Goal: Task Accomplishment & Management: Manage account settings

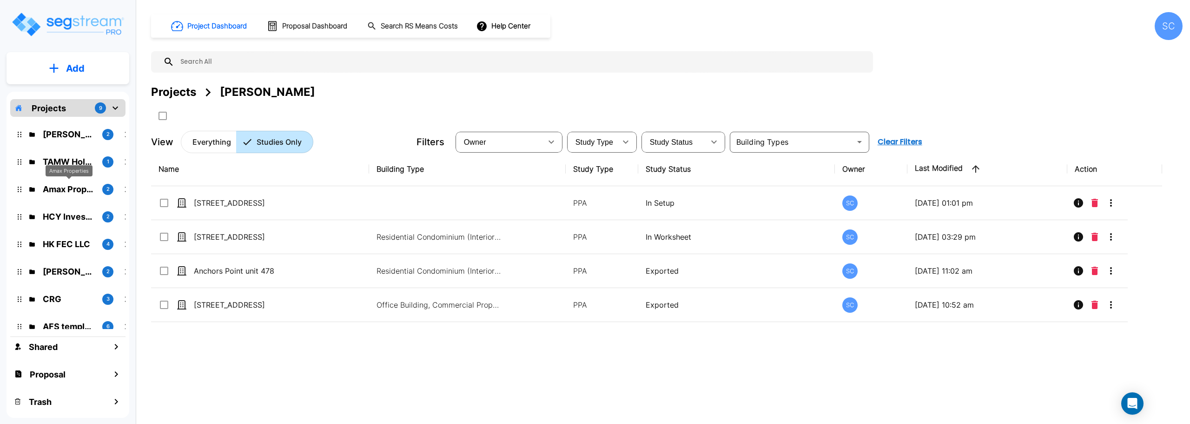
click at [57, 188] on p "Amax Properties" at bounding box center [69, 189] width 52 height 13
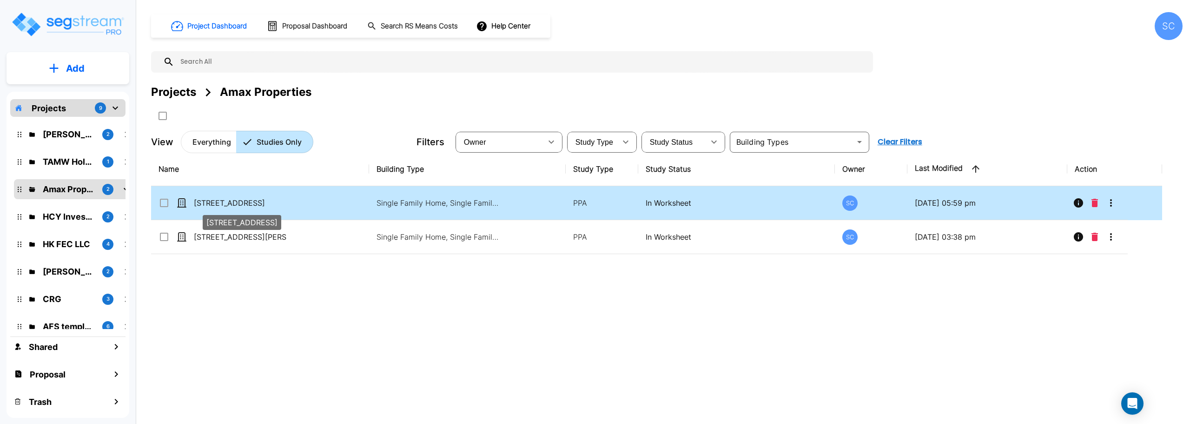
click at [214, 199] on p "[STREET_ADDRESS]" at bounding box center [240, 202] width 93 height 11
checkbox input "false"
click at [214, 199] on p "[STREET_ADDRESS]" at bounding box center [240, 202] width 93 height 11
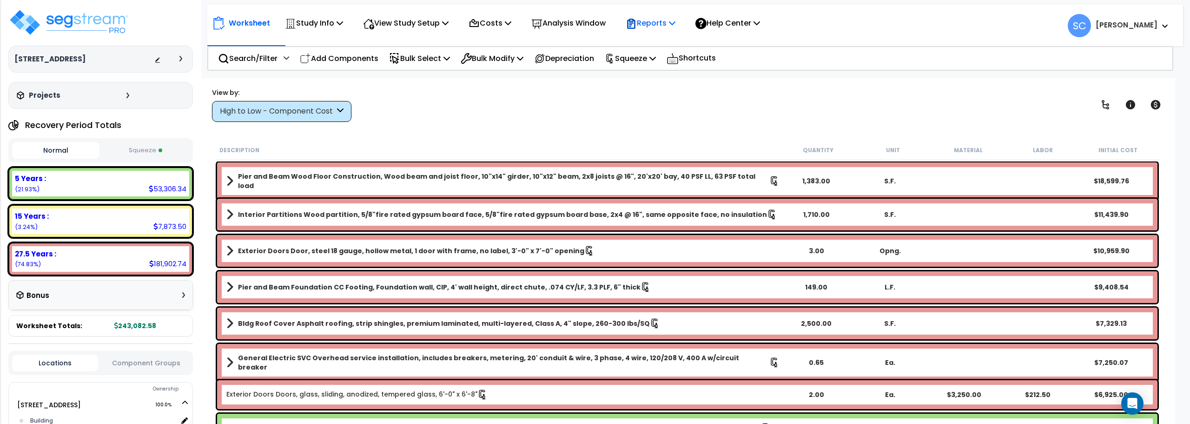
click at [673, 28] on p "Reports" at bounding box center [651, 23] width 50 height 13
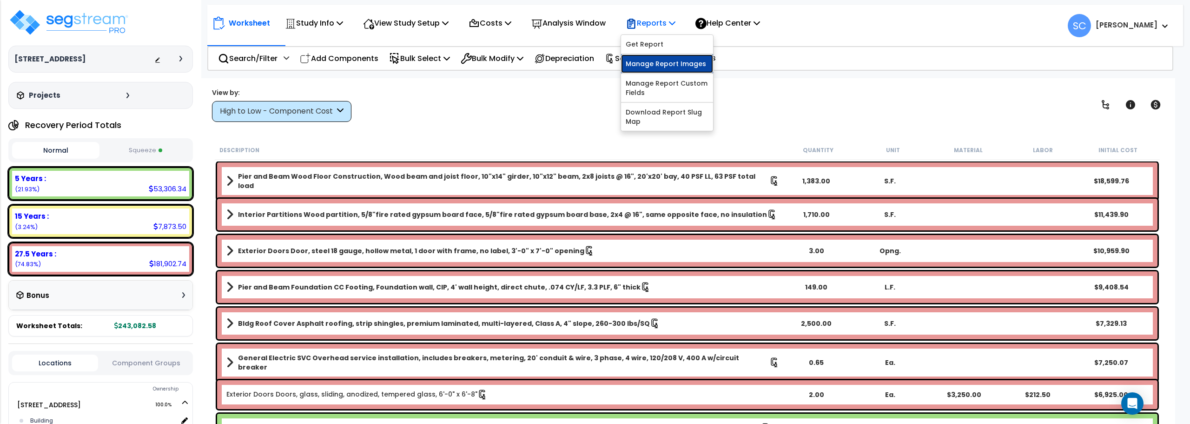
click at [668, 71] on link "Manage Report Images" at bounding box center [667, 63] width 92 height 19
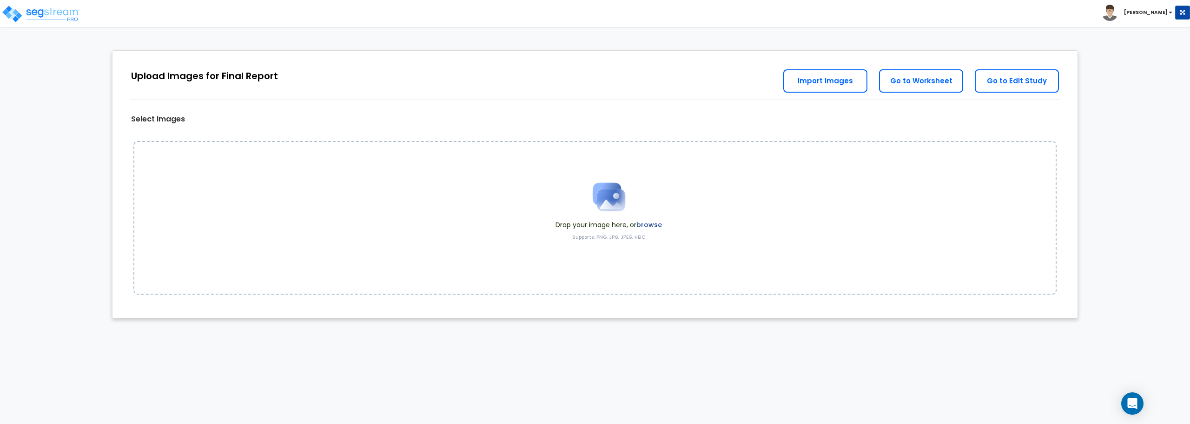
drag, startPoint x: 355, startPoint y: 219, endPoint x: 283, endPoint y: 204, distance: 73.6
click at [283, 204] on div "Drop your image here, or browse Supports: PNG, JPG, JPEG, HEIC" at bounding box center [594, 217] width 923 height 153
drag, startPoint x: 467, startPoint y: 226, endPoint x: 372, endPoint y: 270, distance: 105.3
click at [372, 270] on div "Drop your image here, or browse Supports: PNG, JPG, JPEG, HEIC" at bounding box center [594, 217] width 923 height 153
click at [613, 202] on img at bounding box center [609, 196] width 46 height 46
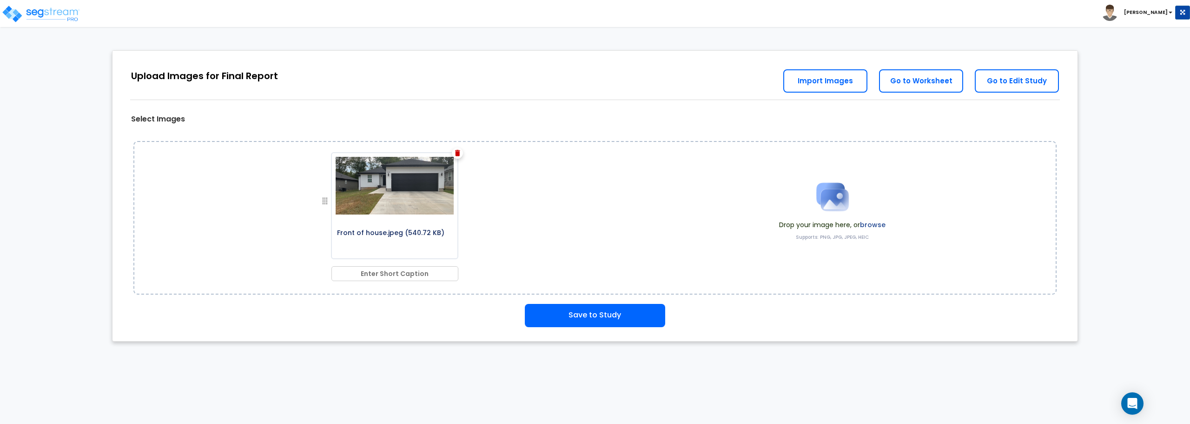
click at [827, 210] on img at bounding box center [833, 196] width 46 height 46
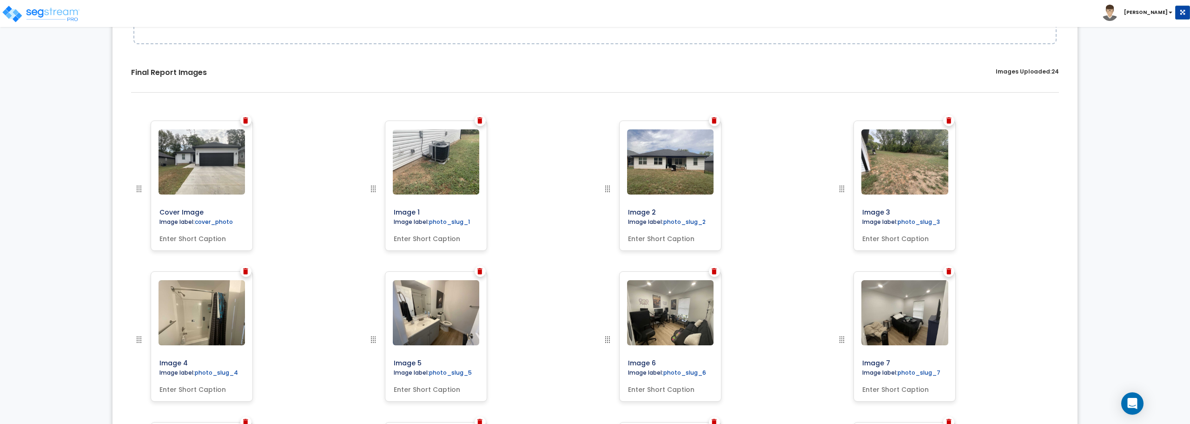
scroll to position [246, 0]
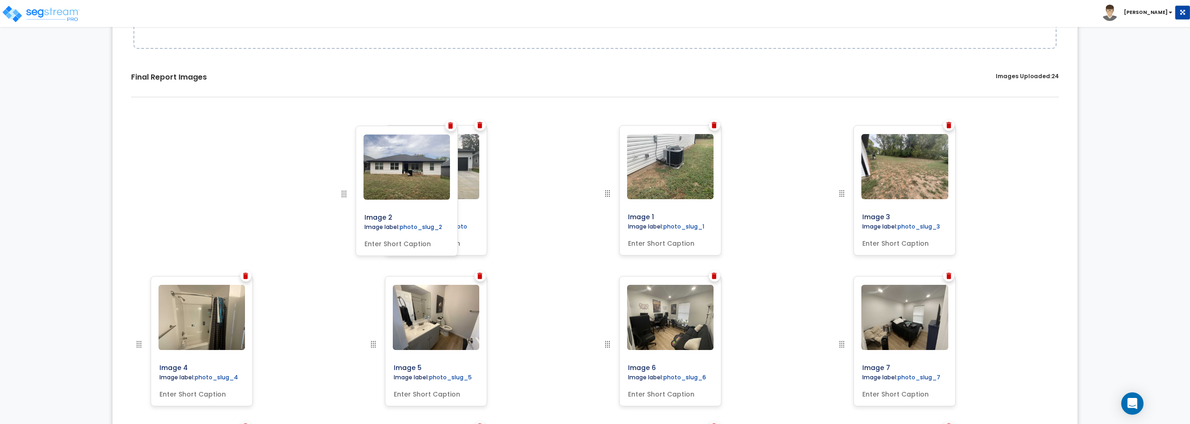
drag, startPoint x: 610, startPoint y: 193, endPoint x: 346, endPoint y: 193, distance: 263.7
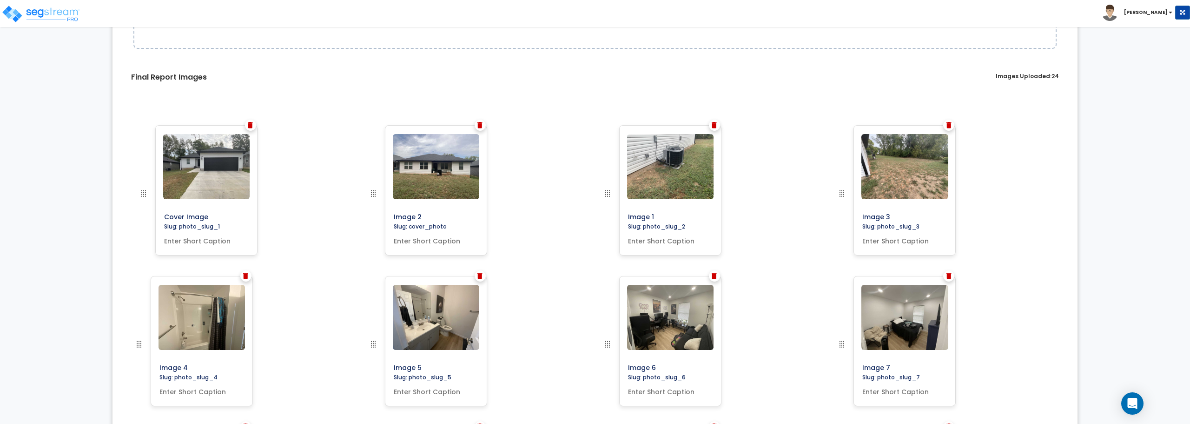
drag, startPoint x: 371, startPoint y: 193, endPoint x: 141, endPoint y: 183, distance: 229.9
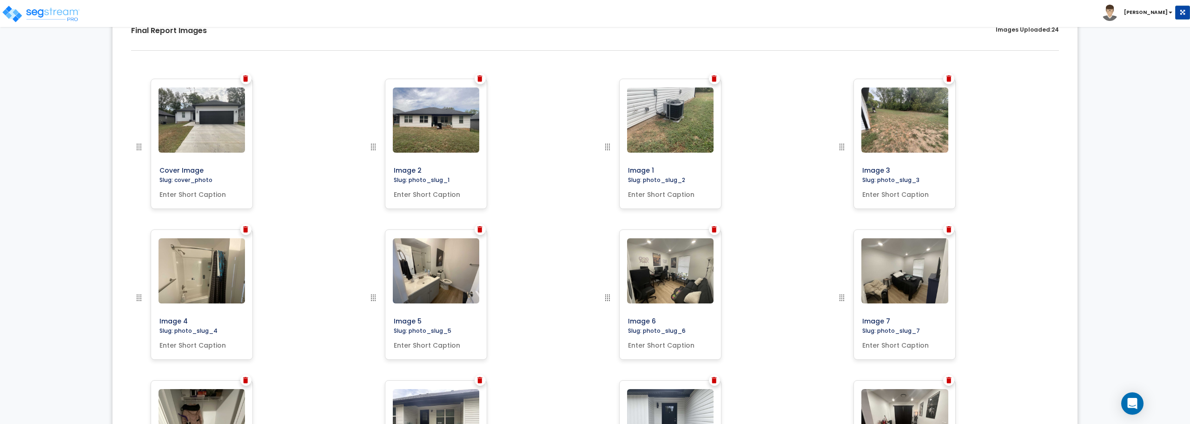
scroll to position [339, 0]
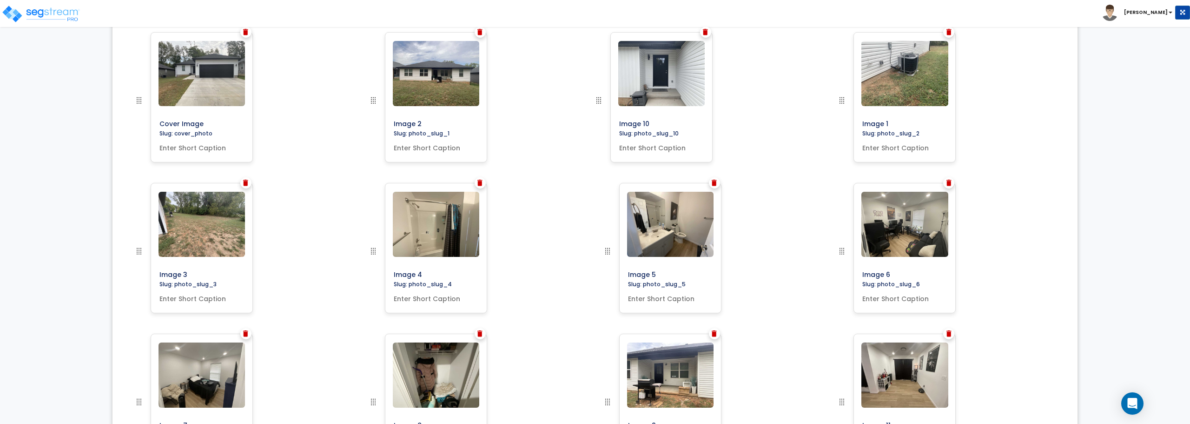
drag, startPoint x: 608, startPoint y: 398, endPoint x: 598, endPoint y: 86, distance: 311.7
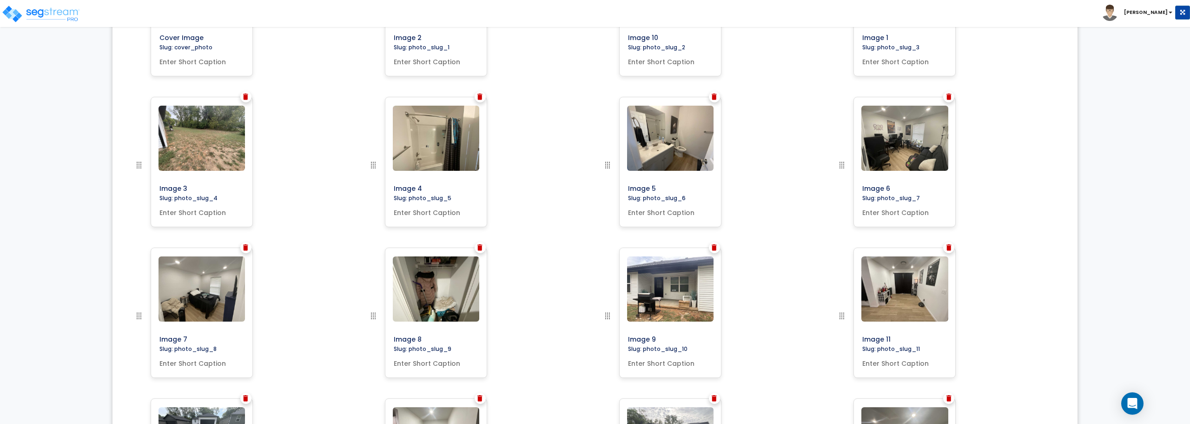
scroll to position [432, 0]
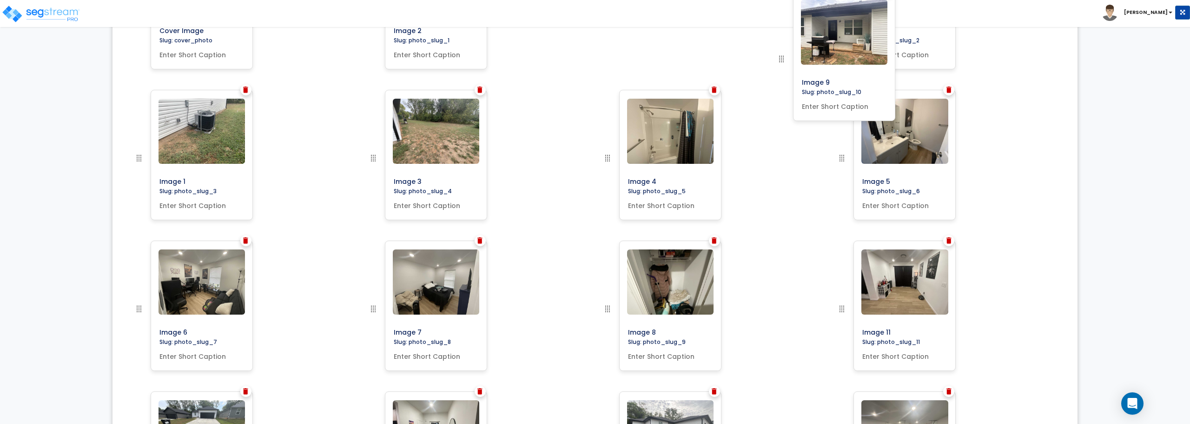
drag, startPoint x: 605, startPoint y: 308, endPoint x: 779, endPoint y: 59, distance: 304.3
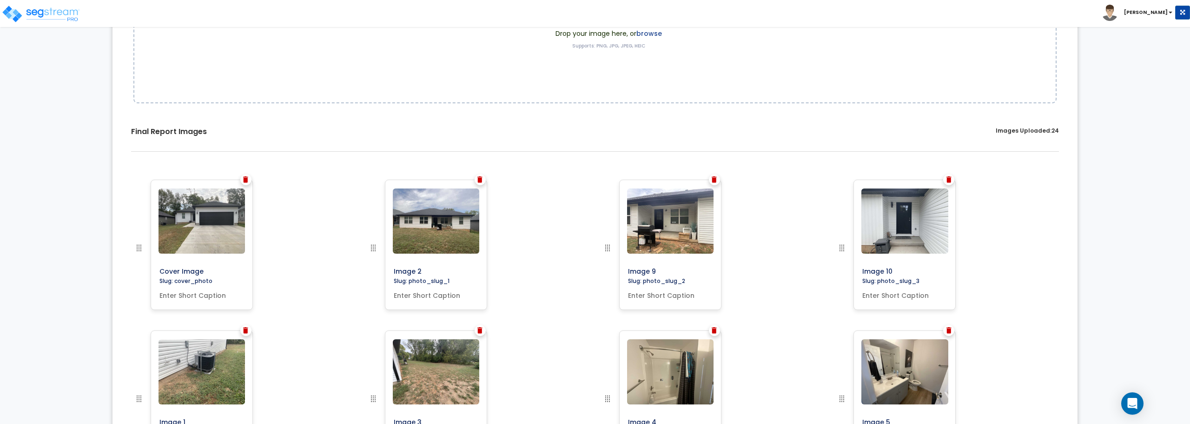
scroll to position [0, 0]
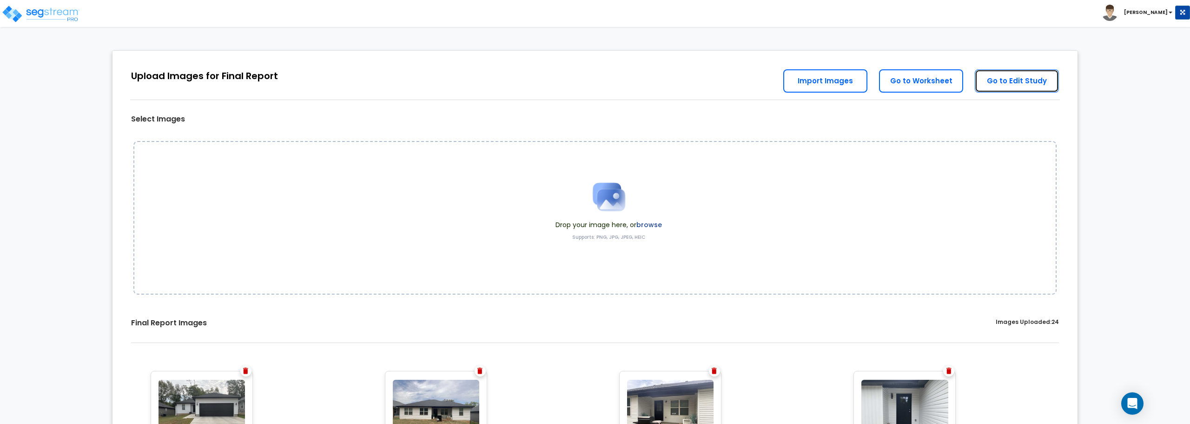
click at [992, 86] on link "Go to Edit Study" at bounding box center [1017, 80] width 84 height 23
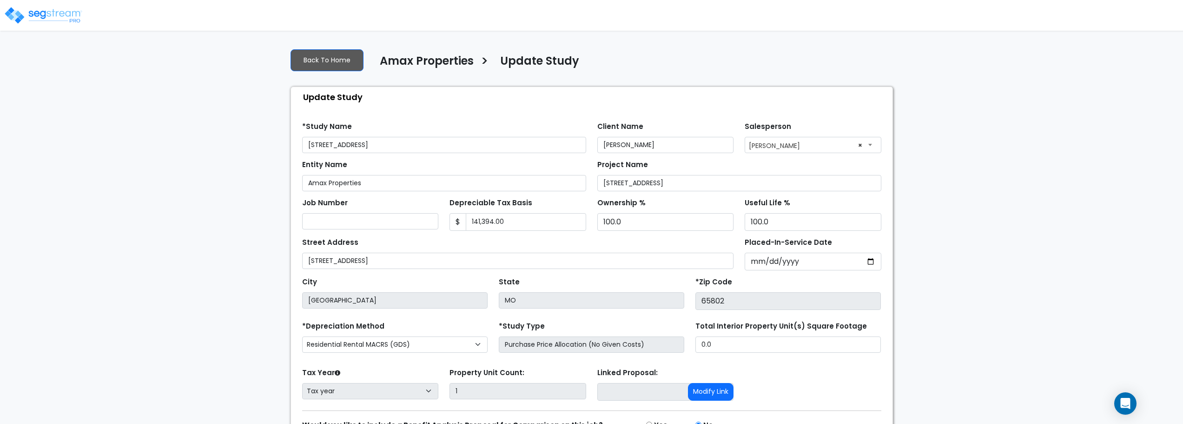
click at [43, 13] on img at bounding box center [43, 15] width 79 height 19
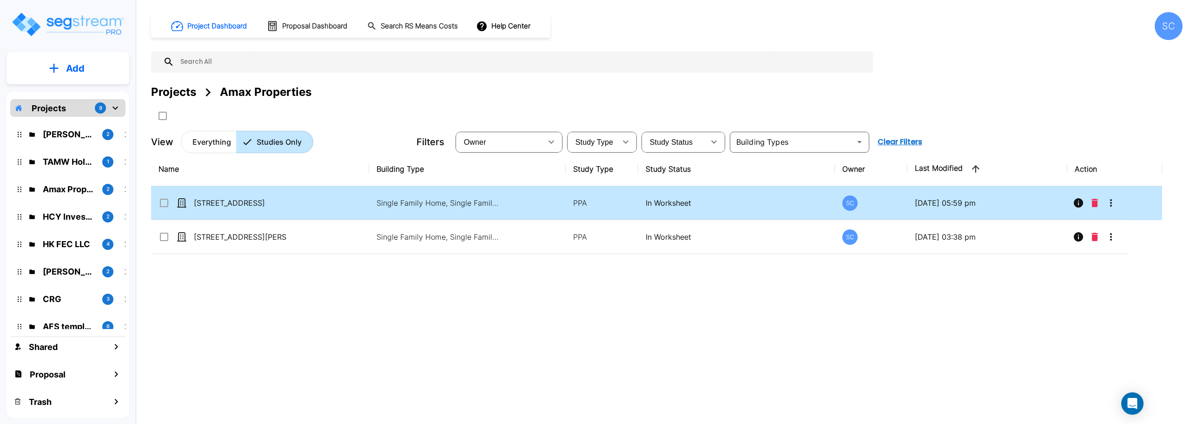
click at [220, 206] on p "[STREET_ADDRESS]" at bounding box center [240, 202] width 93 height 11
checkbox input "true"
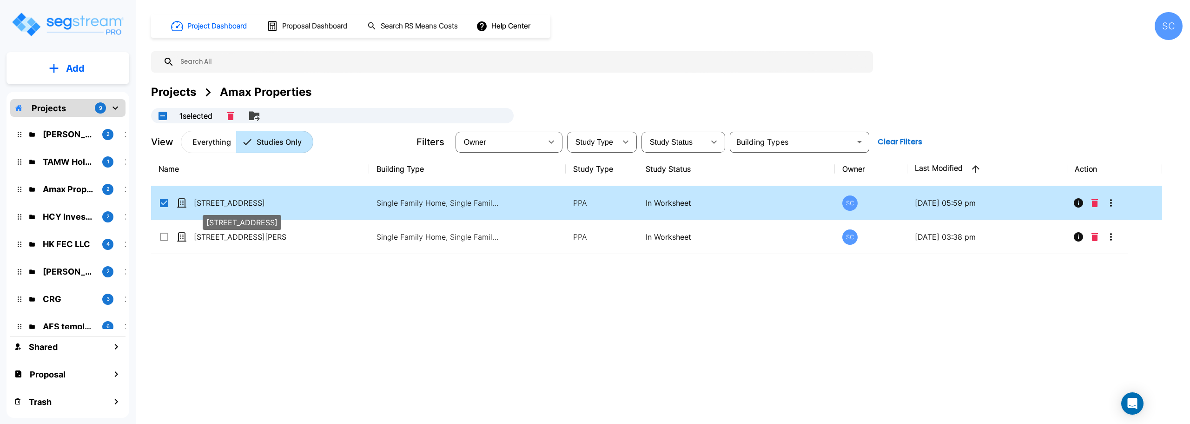
click at [220, 206] on p "[STREET_ADDRESS]" at bounding box center [240, 202] width 93 height 11
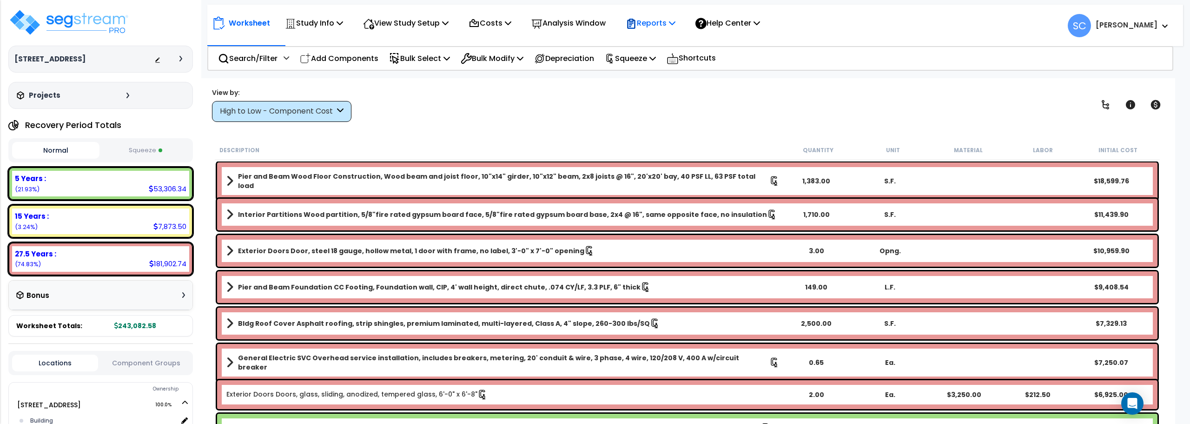
click at [669, 23] on p "Reports" at bounding box center [651, 23] width 50 height 13
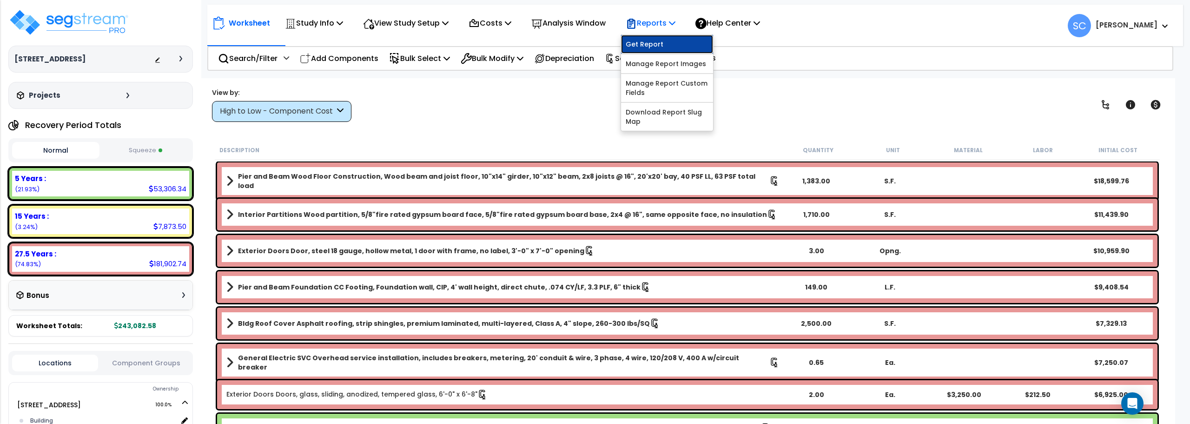
click at [652, 46] on link "Get Report" at bounding box center [667, 44] width 92 height 19
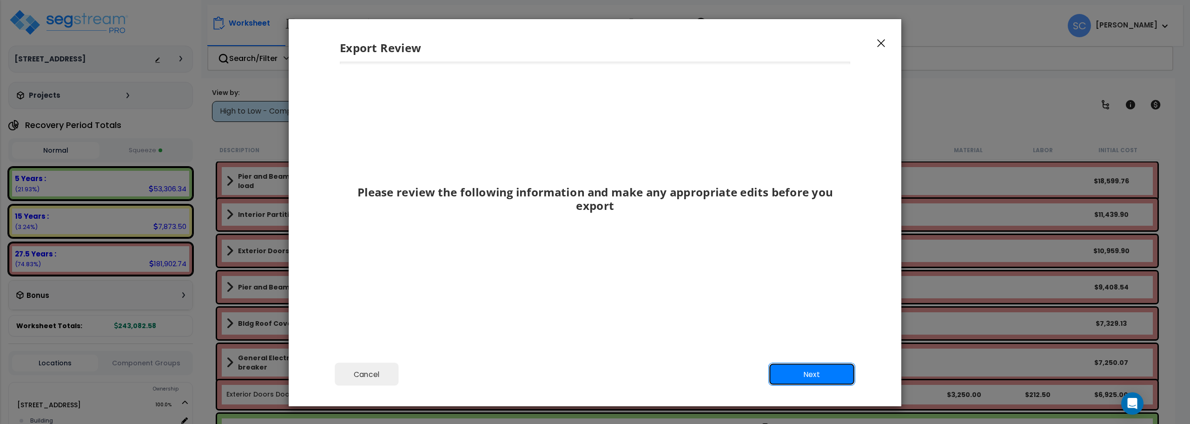
click at [812, 375] on button "Next" at bounding box center [812, 374] width 87 height 23
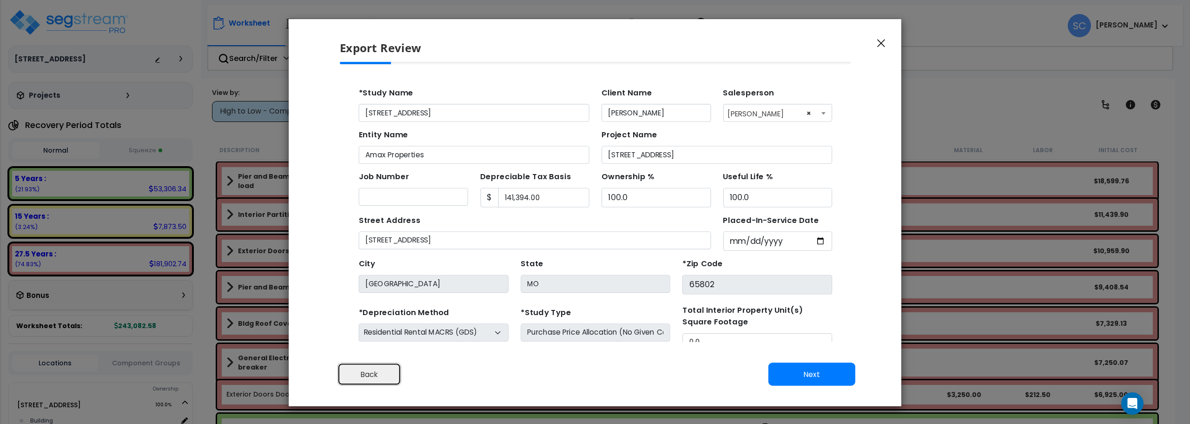
click at [360, 377] on button "Back" at bounding box center [370, 374] width 64 height 23
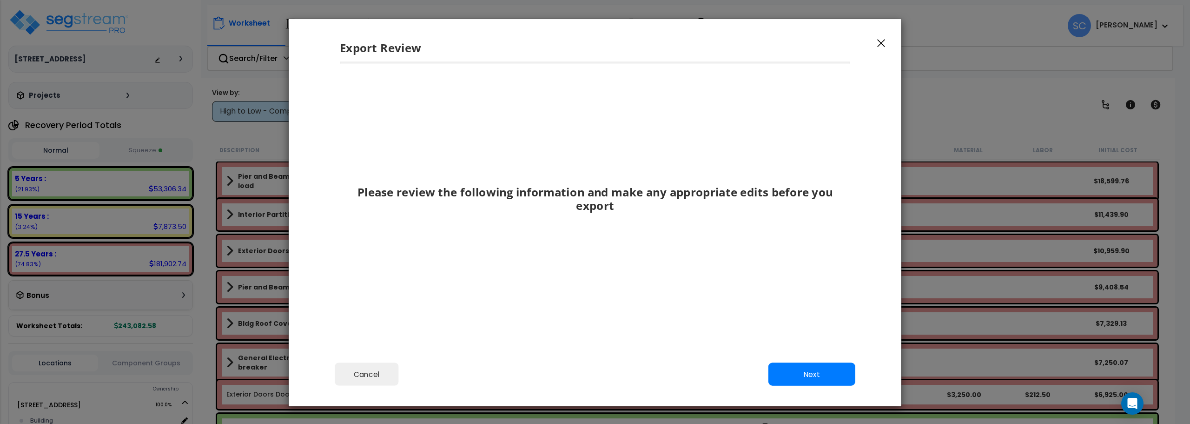
click at [877, 41] on icon "button" at bounding box center [881, 43] width 8 height 8
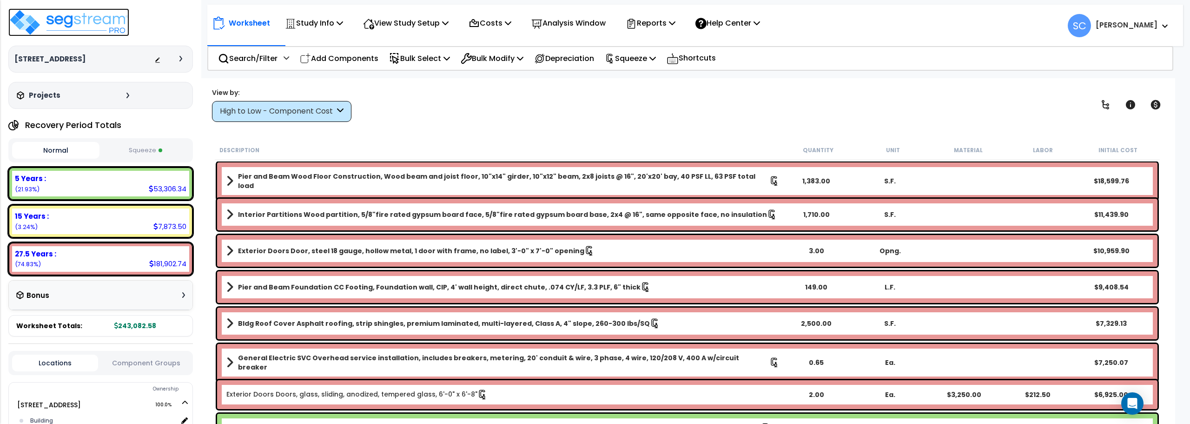
click at [93, 25] on img at bounding box center [68, 22] width 121 height 28
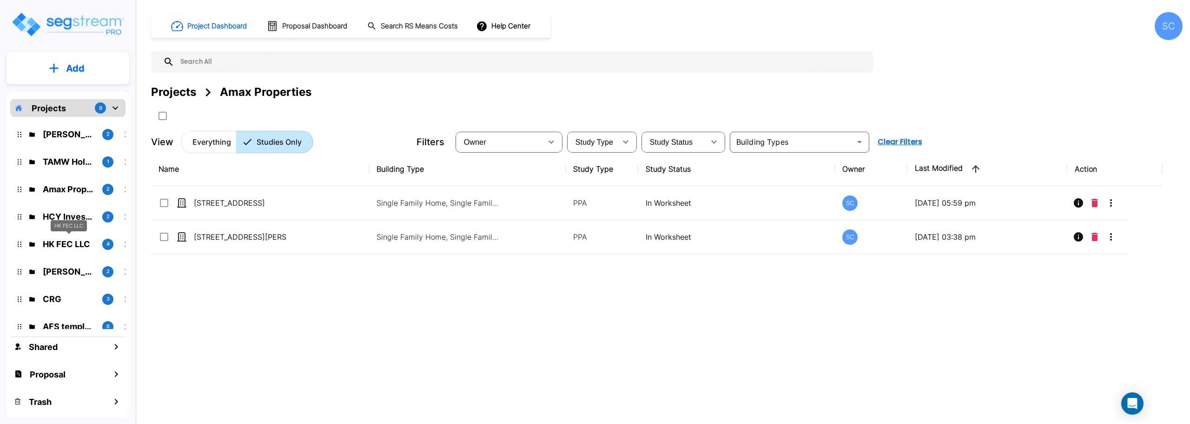
click at [54, 240] on p "HK FEC LLC" at bounding box center [69, 244] width 52 height 13
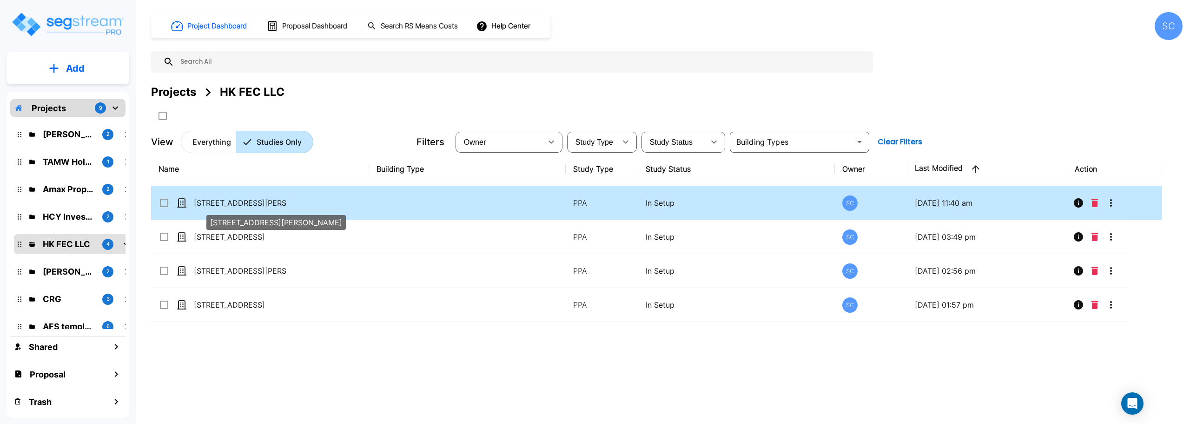
click at [226, 202] on p "[STREET_ADDRESS][PERSON_NAME]" at bounding box center [240, 202] width 93 height 11
checkbox input "false"
click at [226, 202] on p "[STREET_ADDRESS][PERSON_NAME]" at bounding box center [240, 202] width 93 height 11
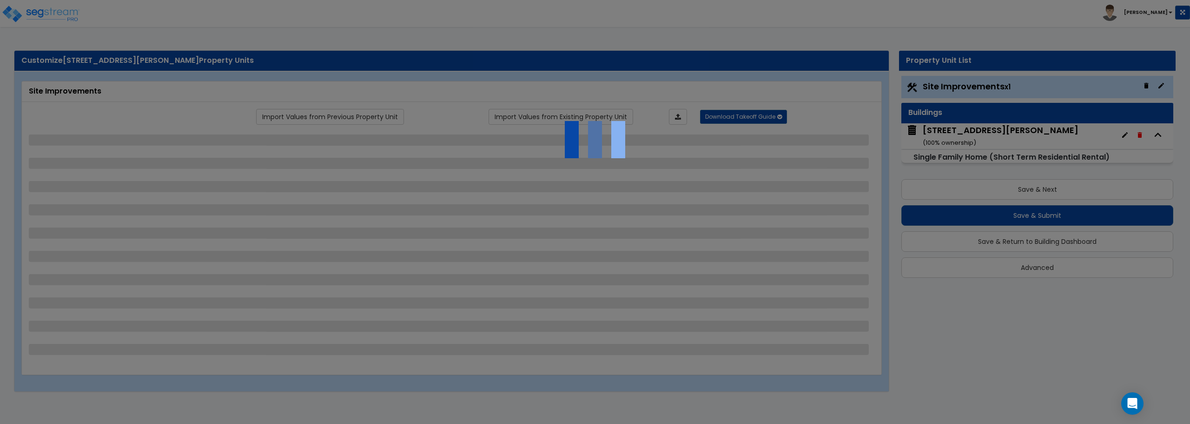
select select "2"
select select "1"
select select "2"
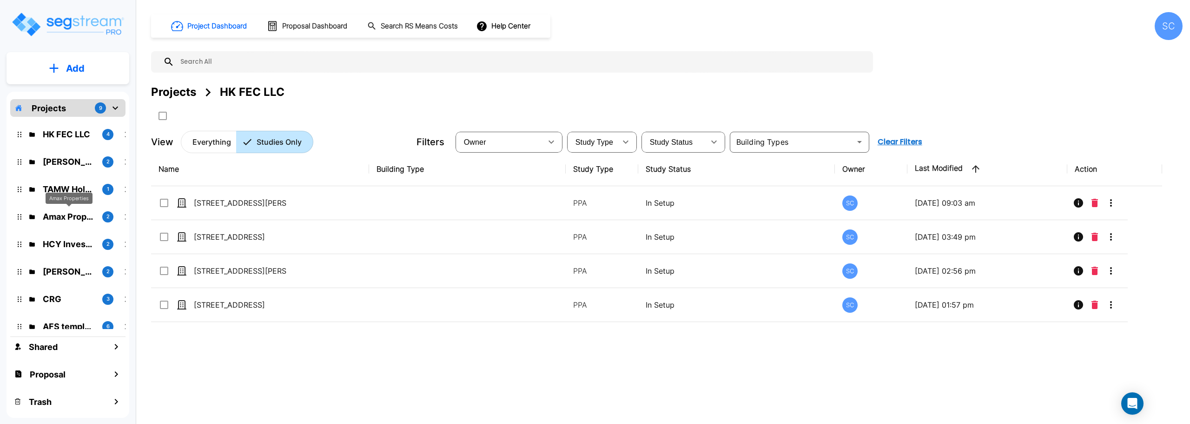
click at [68, 215] on p "Amax Properties" at bounding box center [69, 216] width 52 height 13
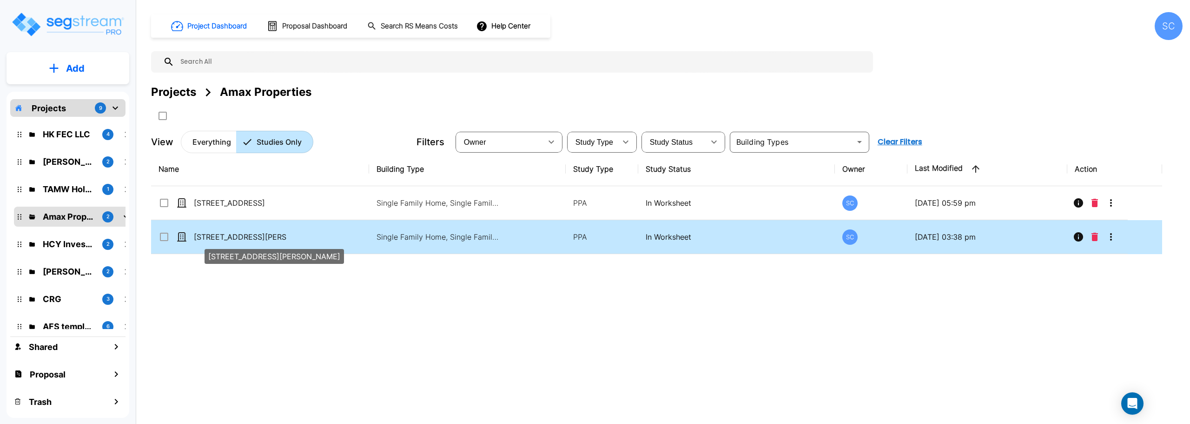
click at [239, 236] on p "[STREET_ADDRESS][PERSON_NAME]" at bounding box center [240, 236] width 93 height 11
checkbox input "true"
click at [239, 236] on p "[STREET_ADDRESS][PERSON_NAME]" at bounding box center [240, 236] width 93 height 11
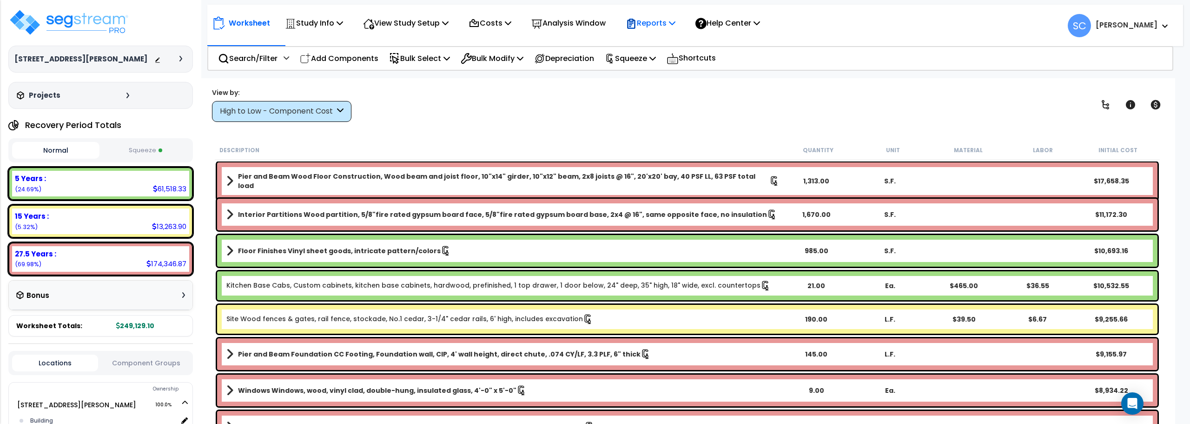
click at [676, 21] on icon at bounding box center [672, 22] width 7 height 7
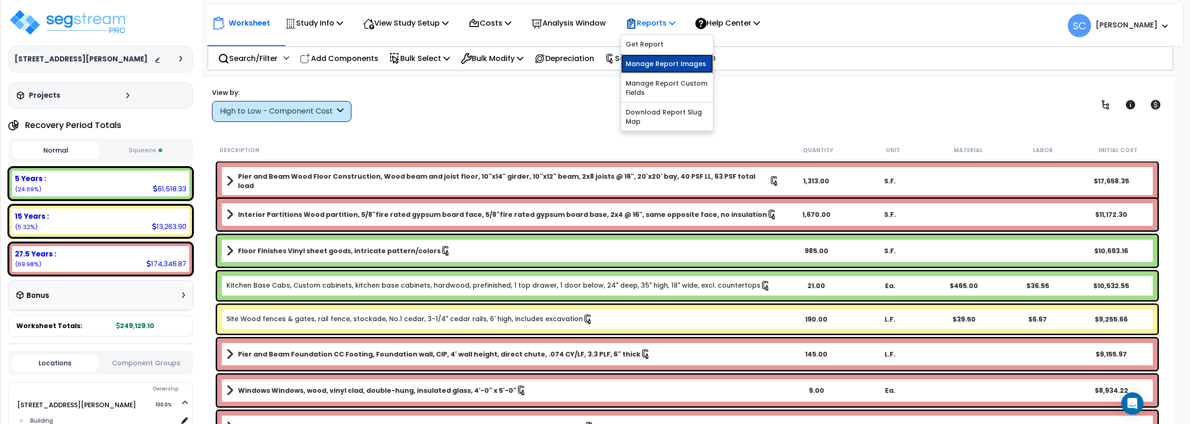
click at [668, 68] on link "Manage Report Images" at bounding box center [667, 63] width 92 height 19
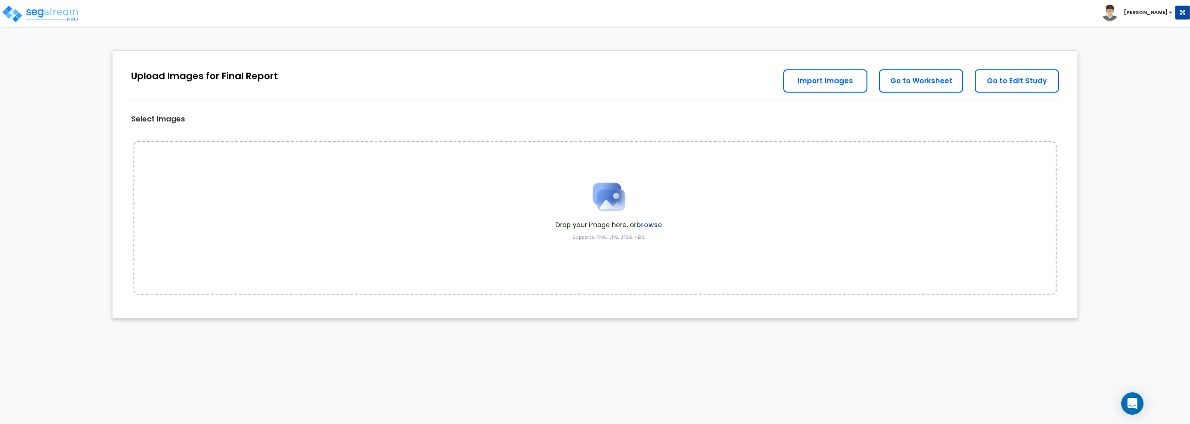
click at [615, 204] on img at bounding box center [609, 196] width 46 height 46
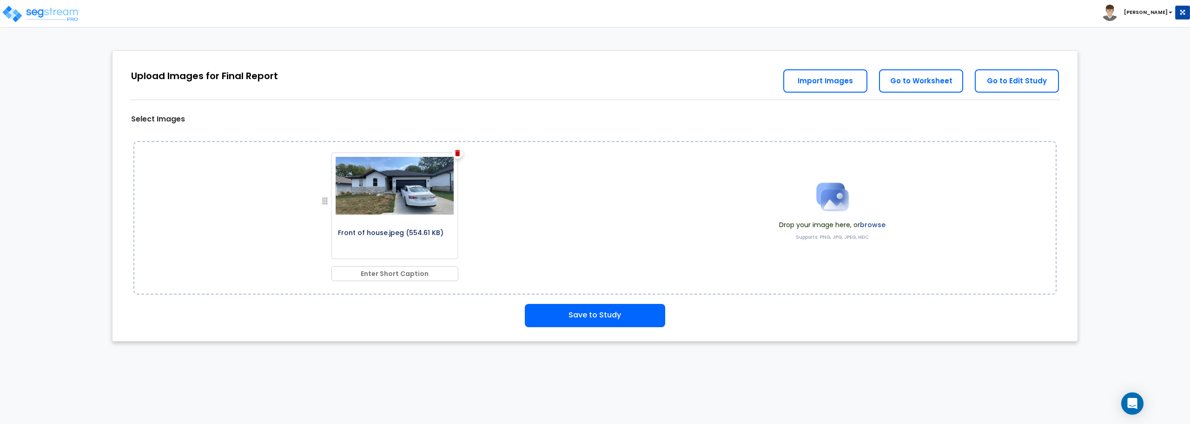
click at [827, 198] on img at bounding box center [833, 196] width 46 height 46
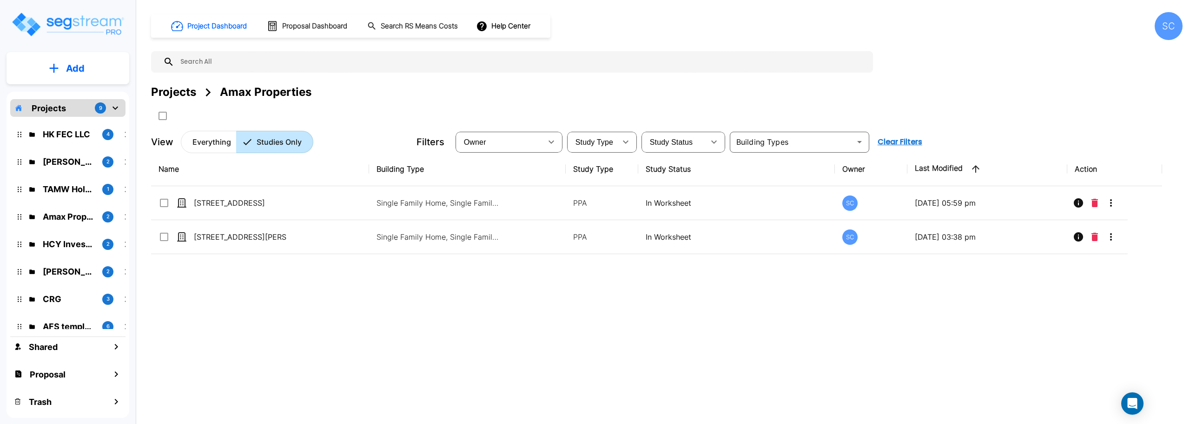
click at [68, 169] on div "[PERSON_NAME] 2" at bounding box center [75, 162] width 122 height 20
click at [68, 164] on p "[PERSON_NAME]" at bounding box center [69, 161] width 52 height 13
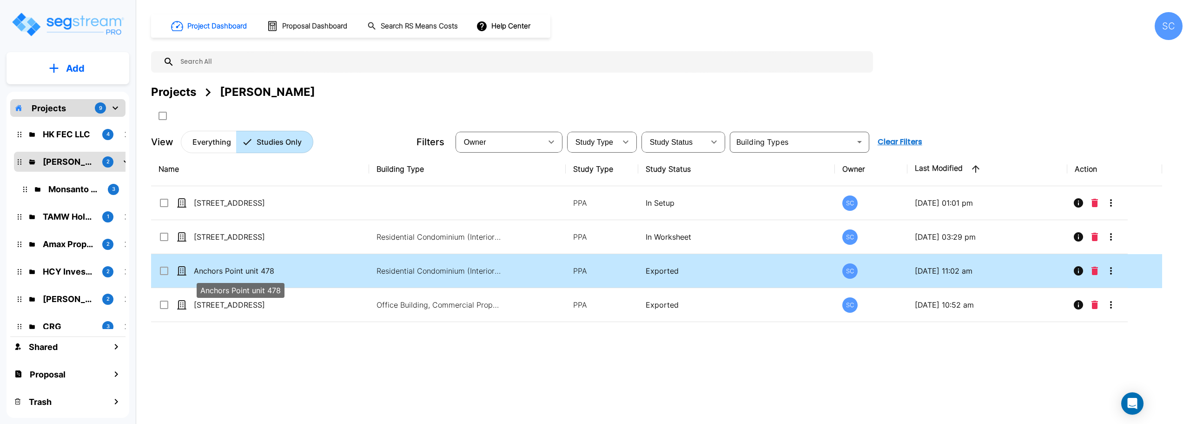
click at [234, 271] on p "Anchors Point unit 478" at bounding box center [240, 270] width 93 height 11
checkbox input "true"
click at [234, 271] on p "Anchors Point unit 478" at bounding box center [240, 270] width 93 height 11
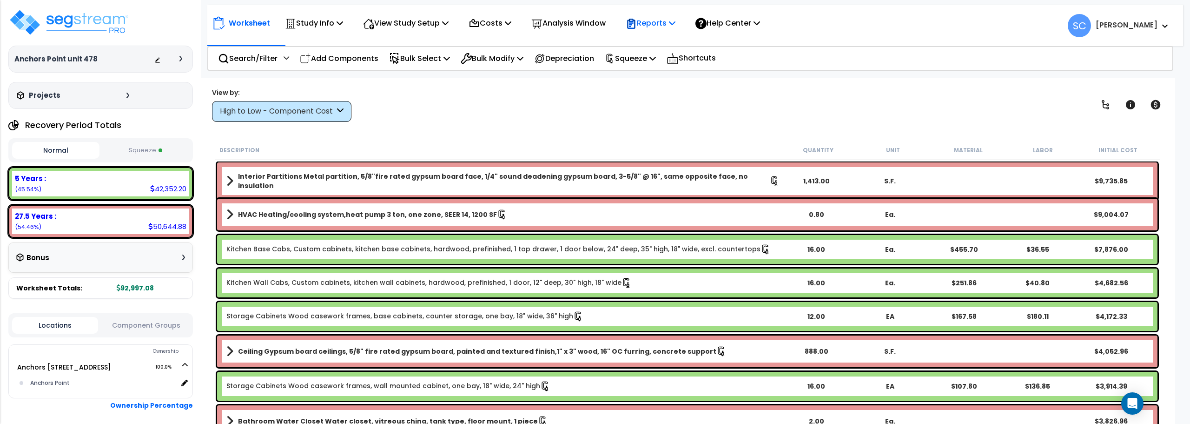
click at [653, 19] on p "Reports" at bounding box center [651, 23] width 50 height 13
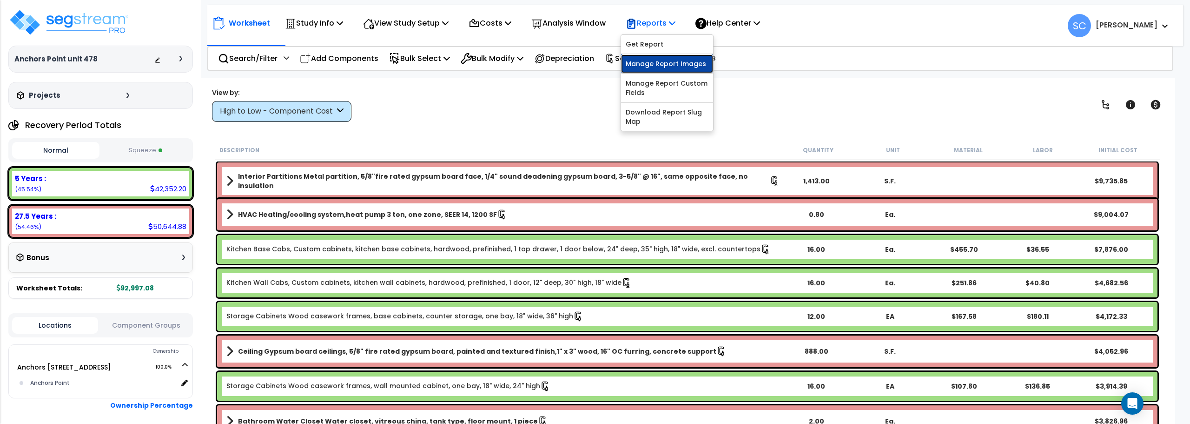
click at [653, 63] on link "Manage Report Images" at bounding box center [667, 63] width 92 height 19
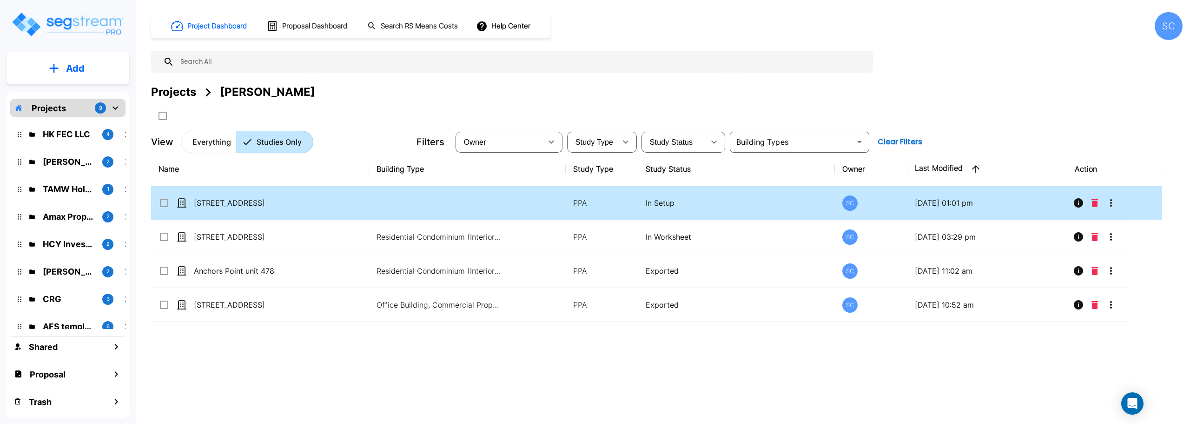
click at [250, 200] on p "[STREET_ADDRESS]" at bounding box center [240, 202] width 93 height 11
checkbox input "true"
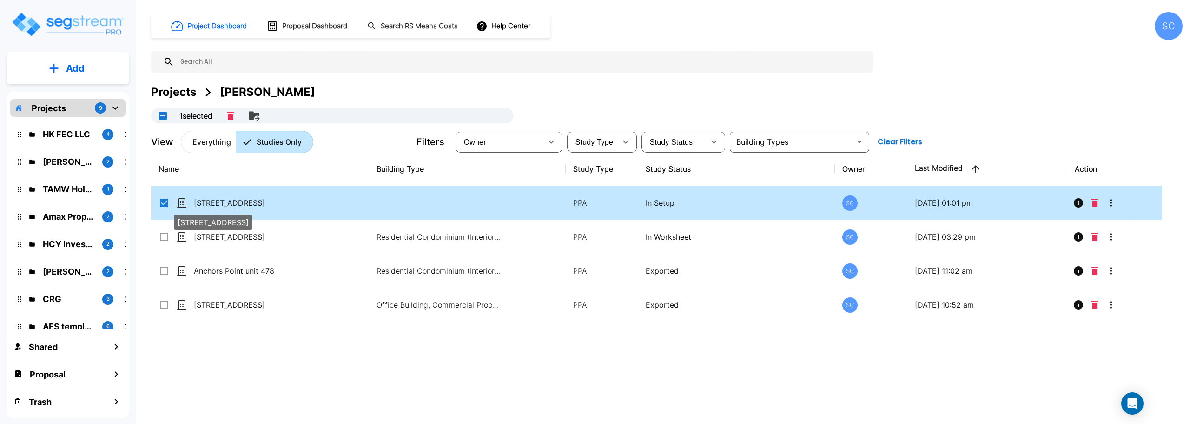
click at [250, 200] on p "[STREET_ADDRESS]" at bounding box center [240, 202] width 93 height 11
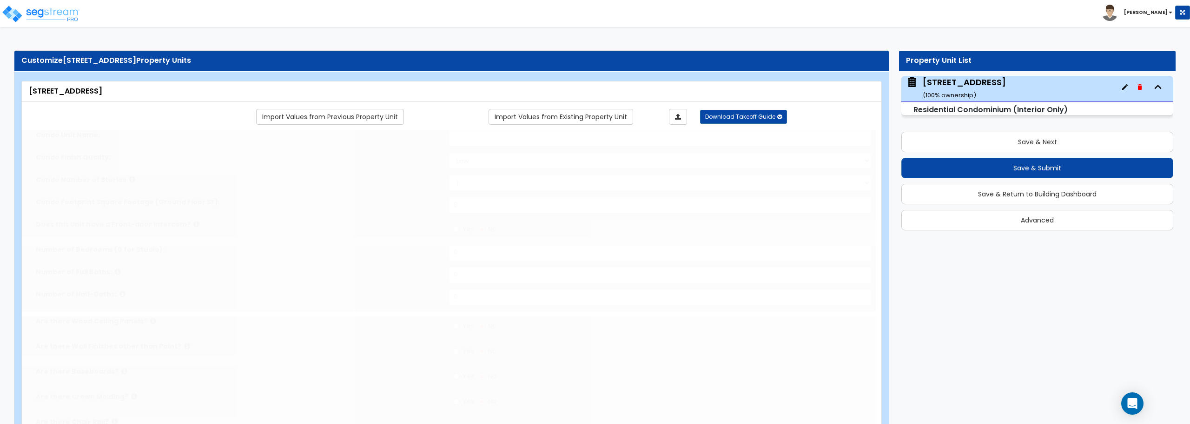
select select "1"
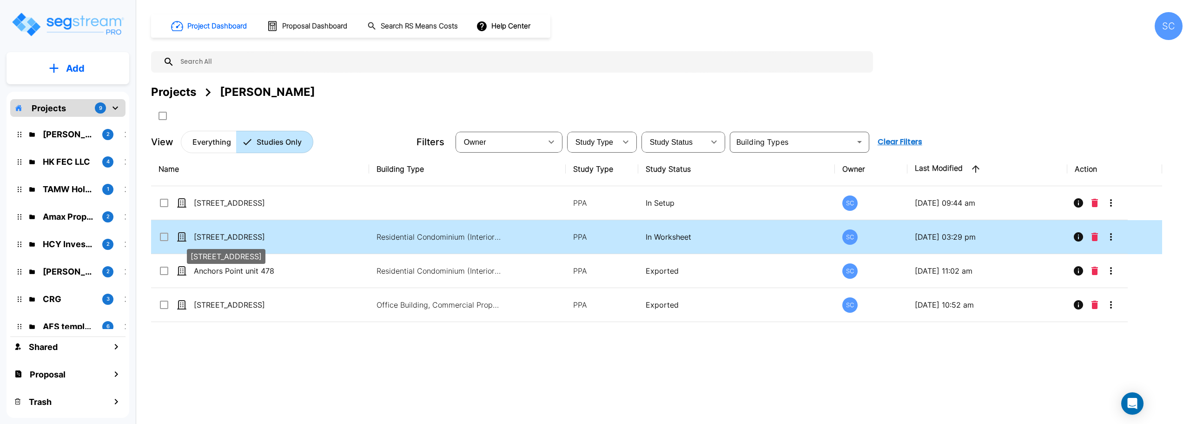
click at [251, 237] on p "[STREET_ADDRESS]" at bounding box center [240, 236] width 93 height 11
click at [251, 236] on p "[STREET_ADDRESS]" at bounding box center [240, 236] width 93 height 11
checkbox input "false"
click at [251, 236] on p "[STREET_ADDRESS]" at bounding box center [240, 236] width 93 height 11
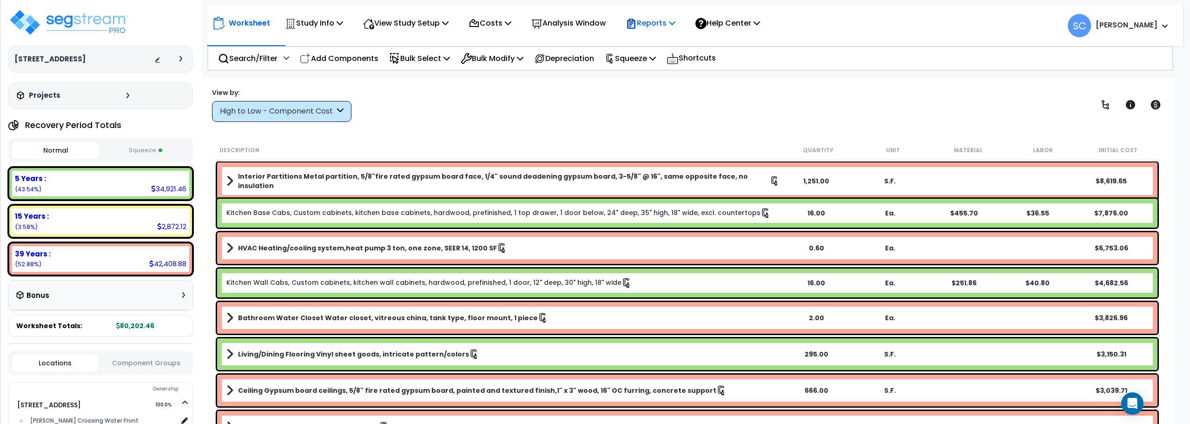
click at [658, 24] on p "Reports" at bounding box center [651, 23] width 50 height 13
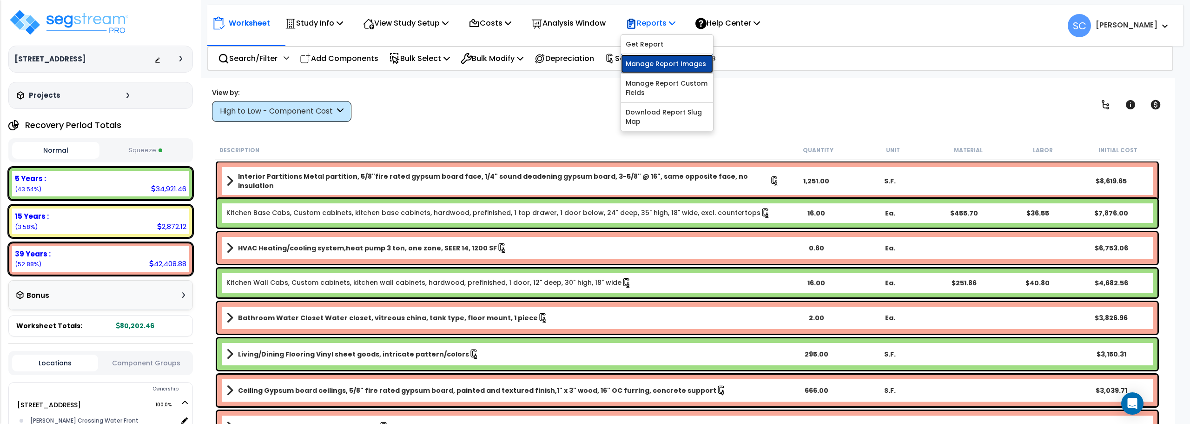
click at [658, 63] on link "Manage Report Images" at bounding box center [667, 63] width 92 height 19
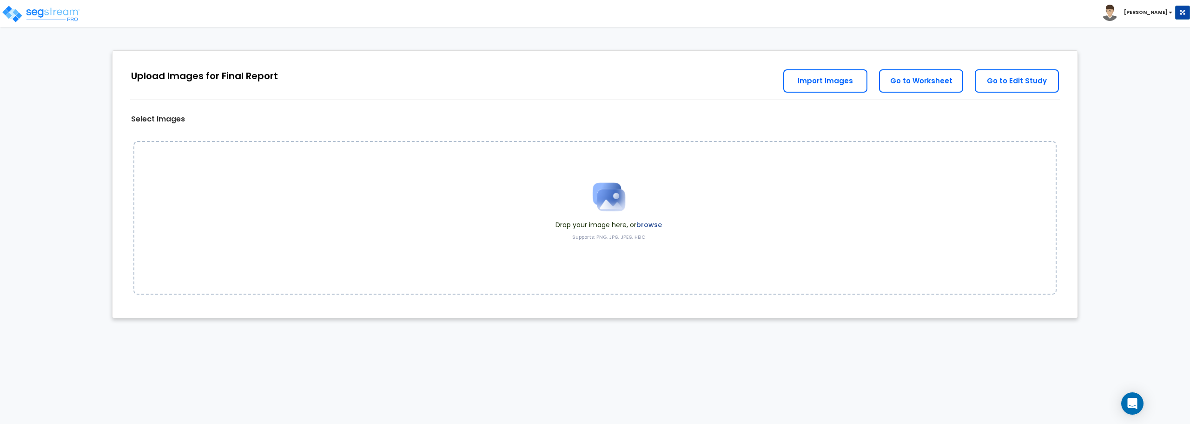
drag, startPoint x: 407, startPoint y: 173, endPoint x: 324, endPoint y: 170, distance: 83.3
click at [324, 170] on div "Drop your image here, or browse Supports: PNG, JPG, JPEG, HEIC" at bounding box center [594, 217] width 923 height 153
